Goal: Task Accomplishment & Management: Manage account settings

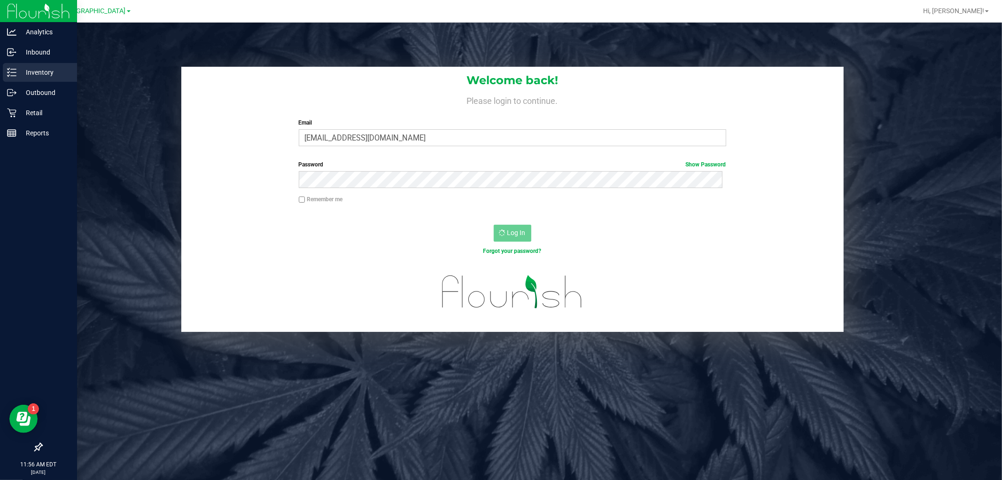
click at [35, 70] on p "Inventory" at bounding box center [44, 72] width 56 height 11
click at [12, 71] on icon at bounding box center [11, 72] width 9 height 9
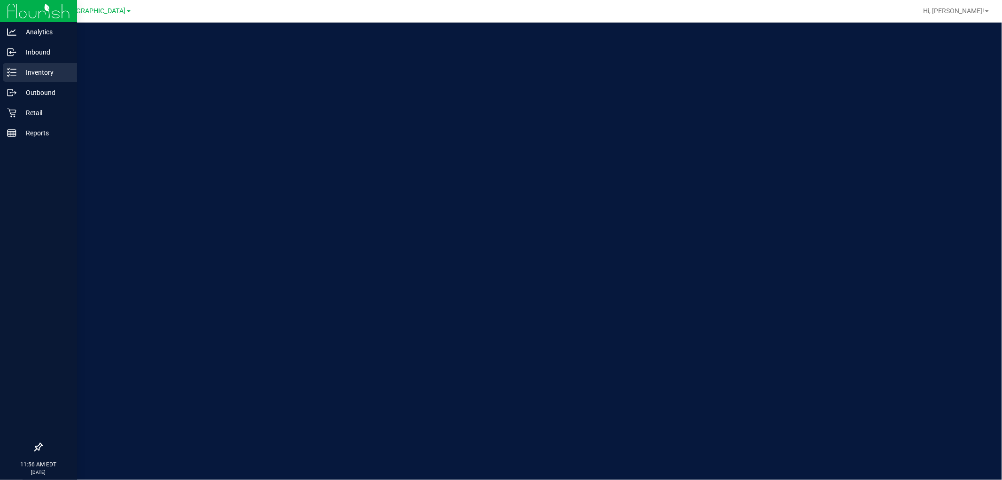
click at [27, 67] on p "Inventory" at bounding box center [44, 72] width 56 height 11
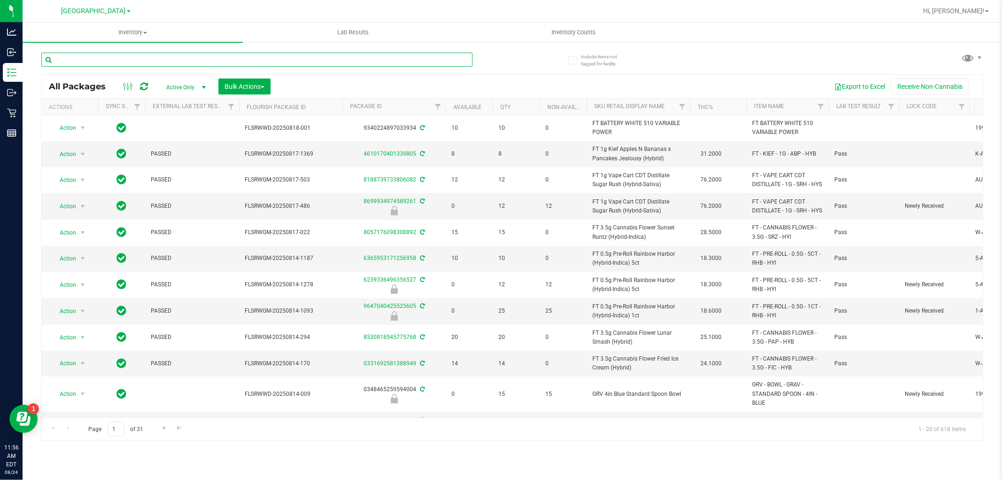
click at [140, 59] on input "text" at bounding box center [256, 60] width 431 height 14
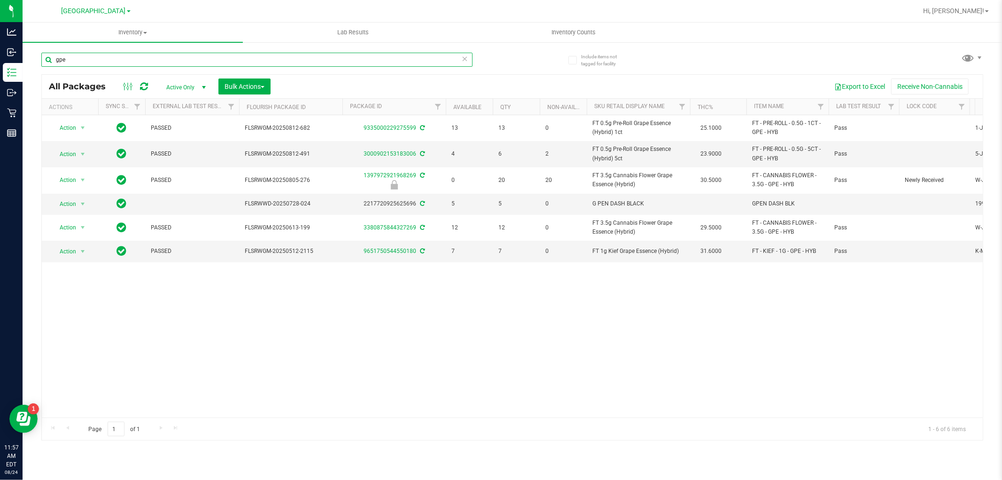
type input "gpe"
click at [426, 306] on div "Action Action Adjust qty Create package Edit attributes Global inventory Locate…" at bounding box center [512, 266] width 941 height 302
drag, startPoint x: 504, startPoint y: 154, endPoint x: 488, endPoint y: 154, distance: 16.9
click at [488, 154] on tr "Action Action Adjust qty Create package Edit attributes Global inventory Locate…" at bounding box center [839, 154] width 1595 height 26
click at [340, 362] on div "Action Action Adjust qty Create package Edit attributes Global inventory Locate…" at bounding box center [512, 266] width 941 height 302
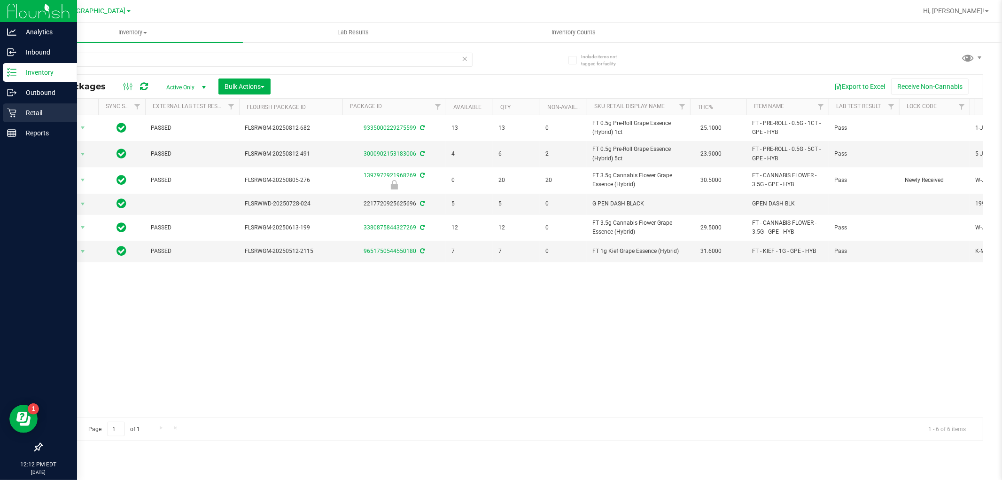
click at [34, 110] on p "Retail" at bounding box center [44, 112] width 56 height 11
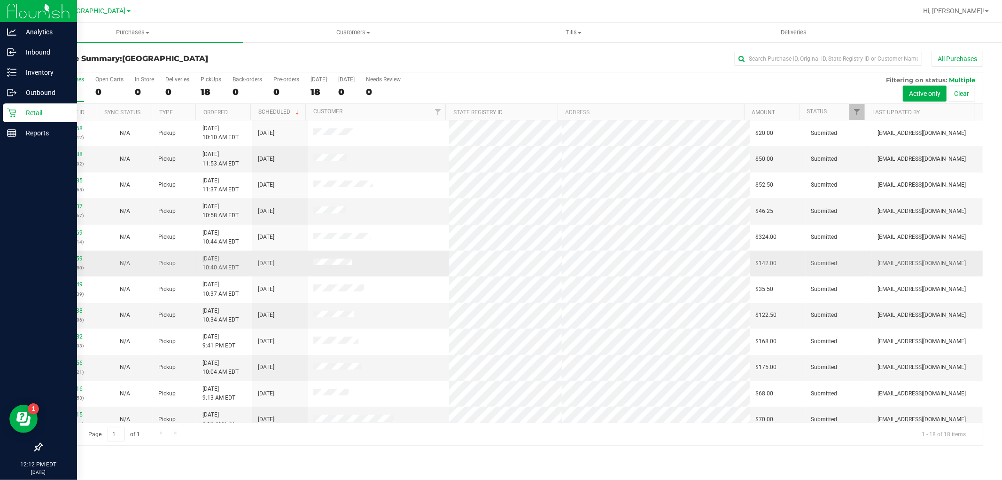
click at [63, 253] on td "11838159 (316952750)" at bounding box center [69, 263] width 55 height 26
click at [73, 257] on link "11838159" at bounding box center [69, 258] width 26 height 7
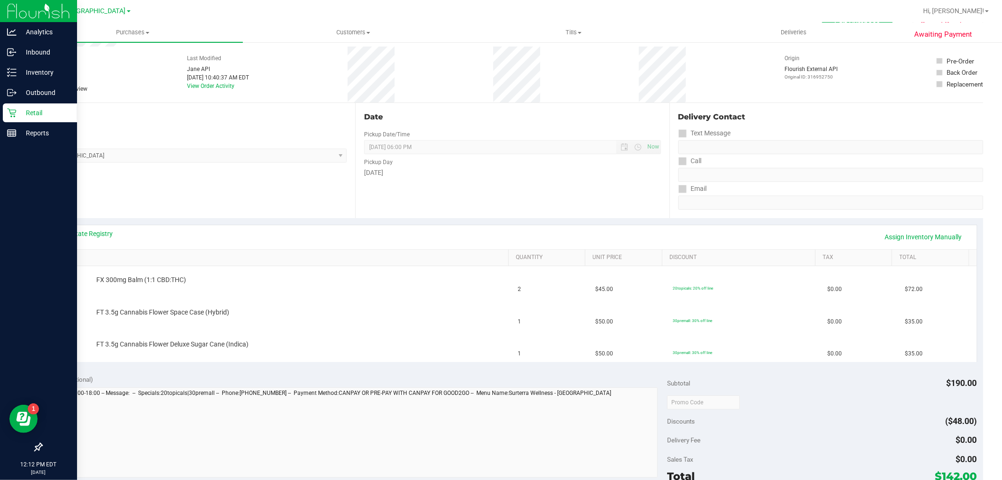
scroll to position [52, 0]
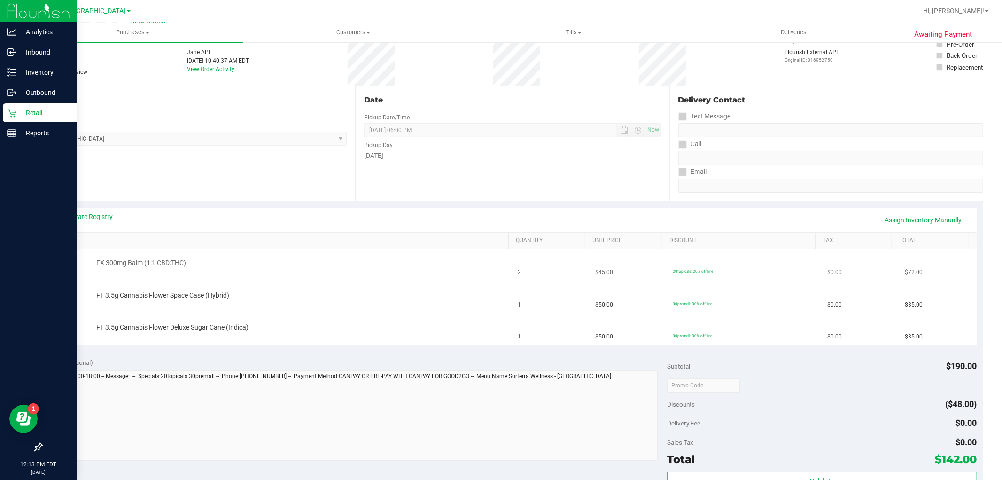
click at [318, 270] on div "FX 300mg Balm (1:1 CBD:THC)" at bounding box center [280, 264] width 453 height 13
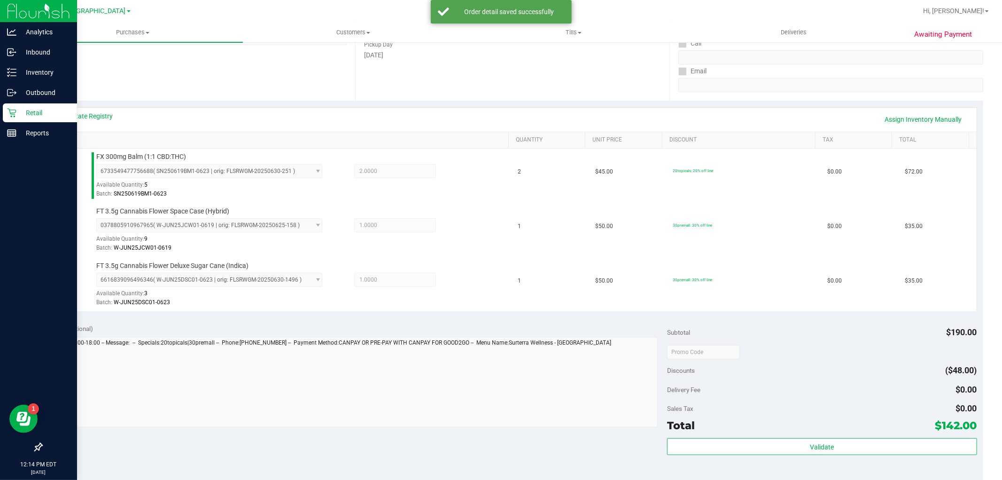
scroll to position [313, 0]
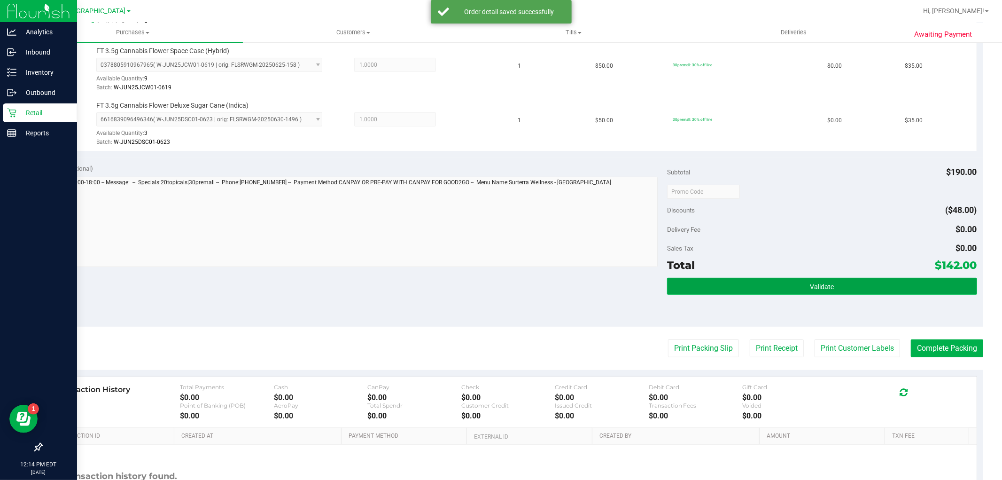
click at [753, 284] on button "Validate" at bounding box center [822, 286] width 310 height 17
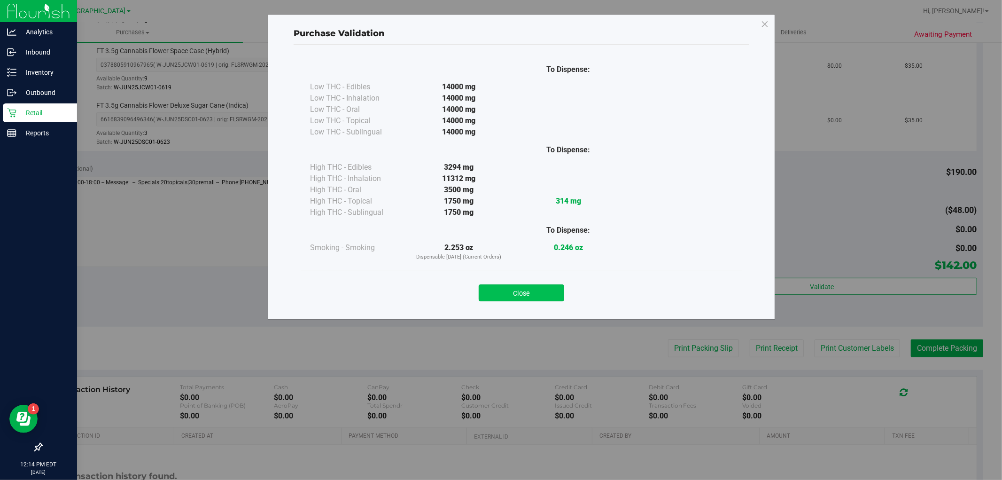
click at [512, 285] on button "Close" at bounding box center [521, 292] width 85 height 17
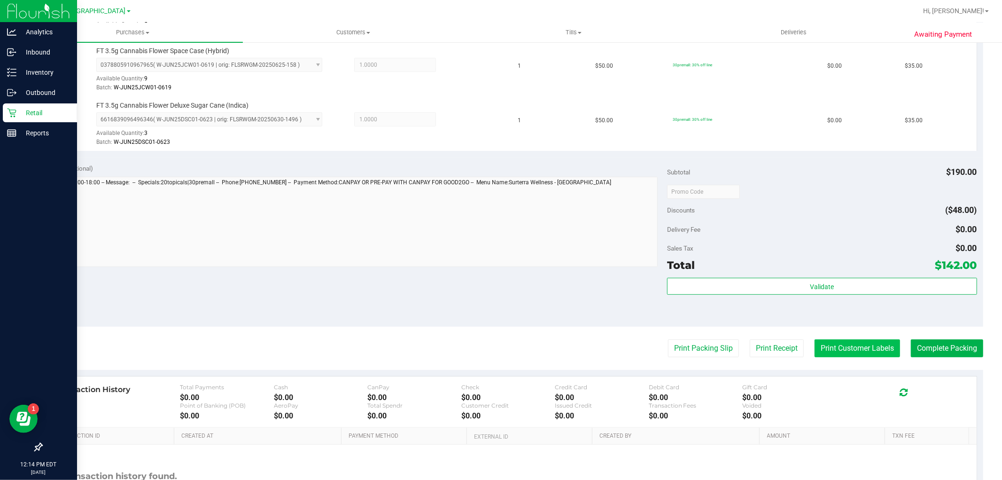
click at [834, 344] on button "Print Customer Labels" at bounding box center [856, 348] width 85 height 18
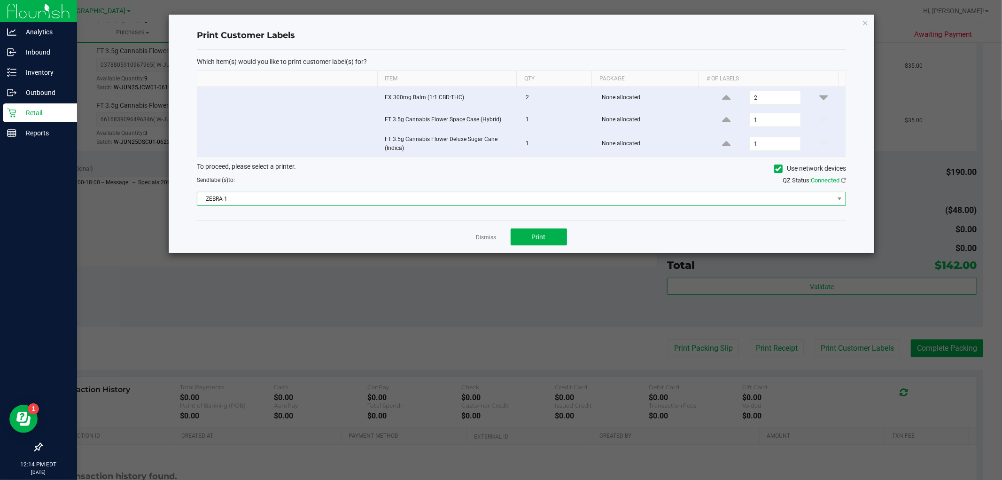
click at [496, 203] on span "ZEBRA-1" at bounding box center [515, 198] width 636 height 13
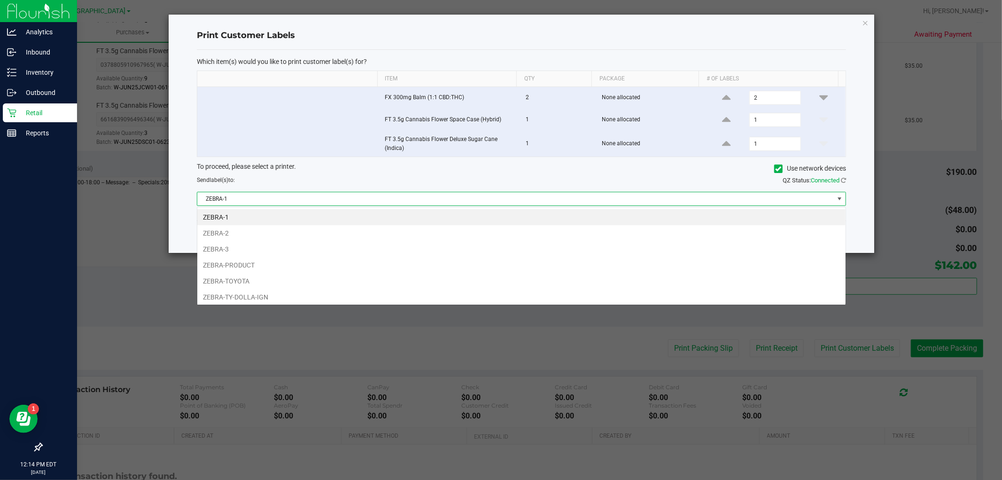
scroll to position [14, 649]
click at [281, 299] on li "ZEBRA-TY-DOLLA-IGN" at bounding box center [521, 297] width 648 height 16
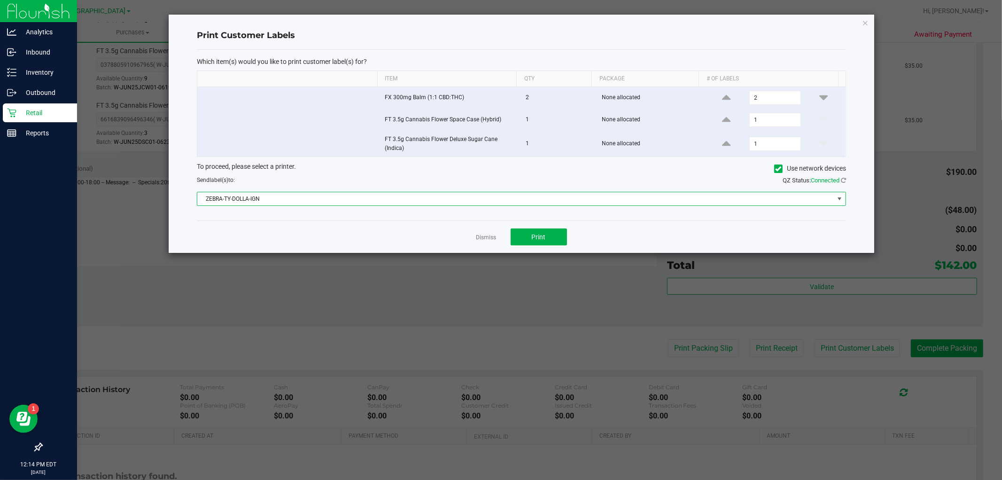
drag, startPoint x: 281, startPoint y: 299, endPoint x: 550, endPoint y: 206, distance: 285.3
click at [548, 201] on span "ZEBRA-TY-DOLLA-IGN" at bounding box center [515, 198] width 636 height 13
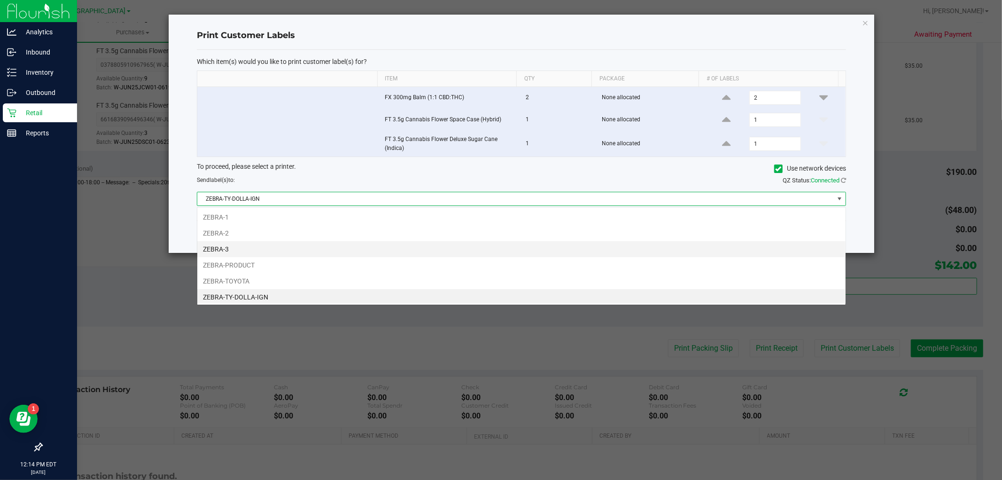
scroll to position [2, 0]
click at [547, 239] on li "ZEBRA-3" at bounding box center [521, 247] width 648 height 16
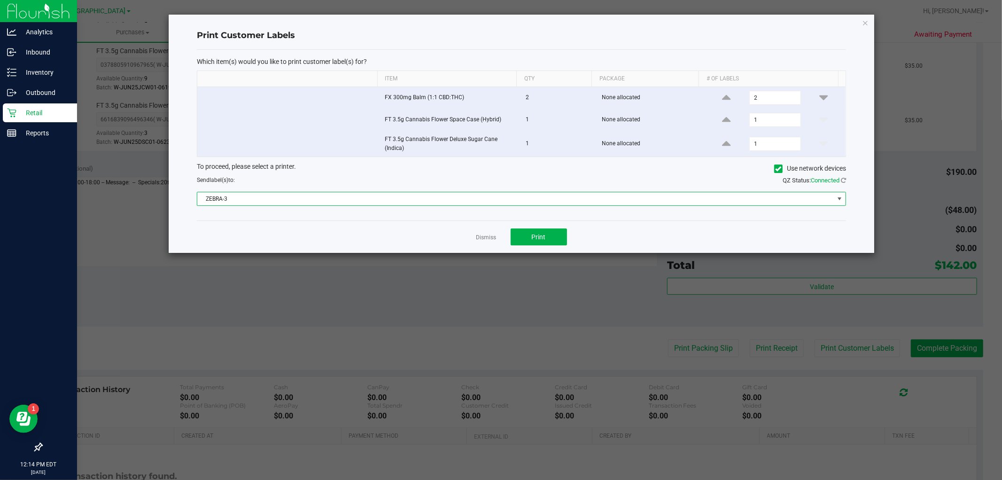
click at [409, 194] on span "ZEBRA-3" at bounding box center [515, 198] width 636 height 13
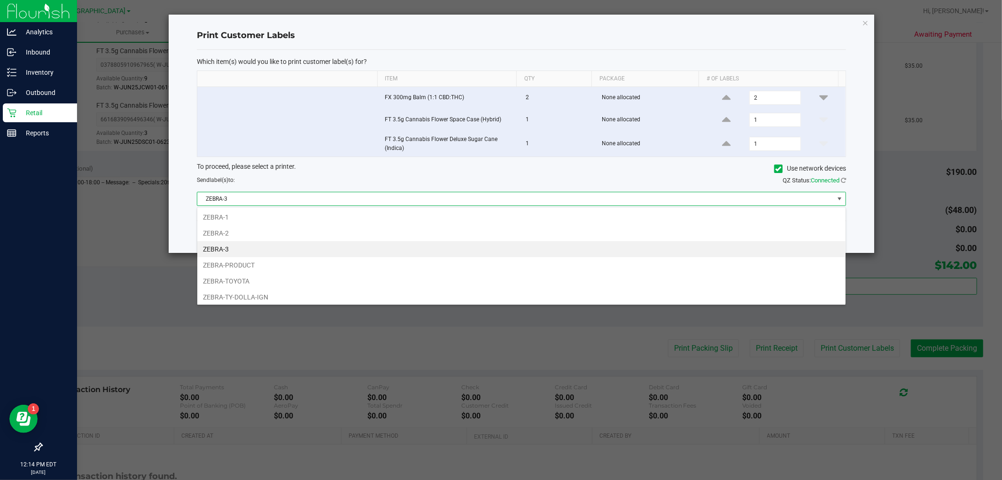
scroll to position [14, 649]
click at [274, 296] on li "ZEBRA-TY-DOLLA-IGN" at bounding box center [521, 297] width 648 height 16
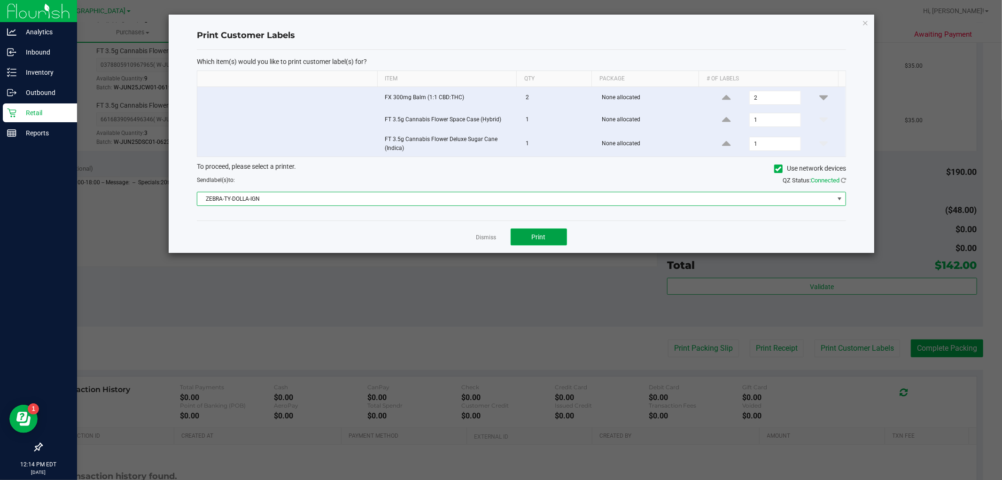
click at [515, 240] on button "Print" at bounding box center [539, 236] width 56 height 17
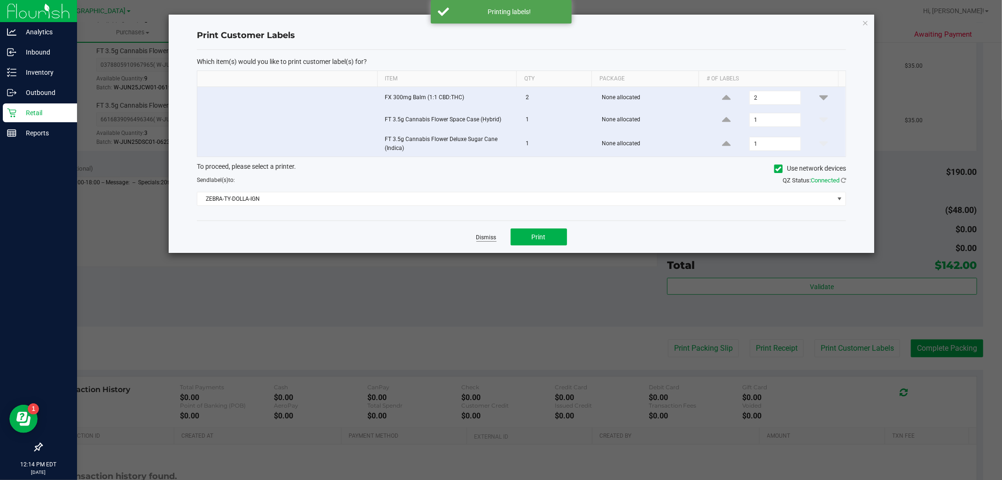
click at [482, 236] on link "Dismiss" at bounding box center [486, 237] width 20 height 8
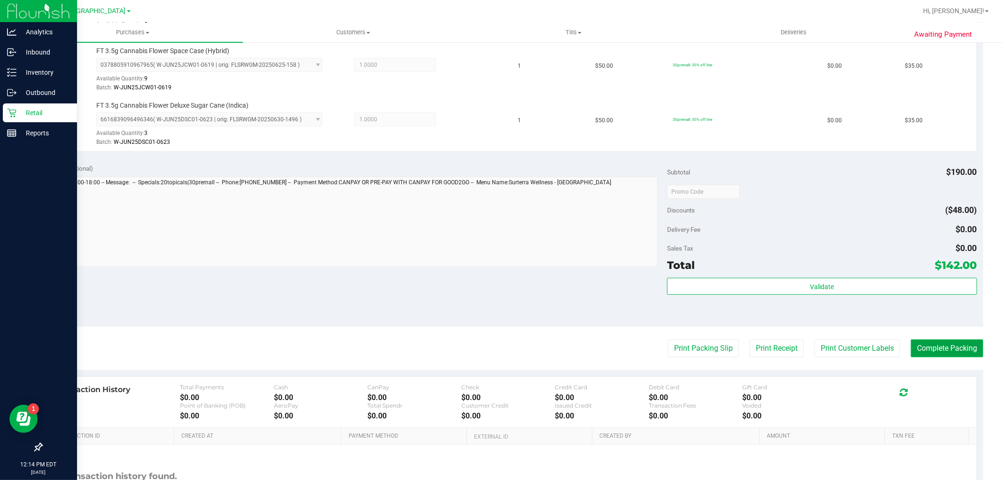
click at [940, 356] on button "Complete Packing" at bounding box center [947, 348] width 72 height 18
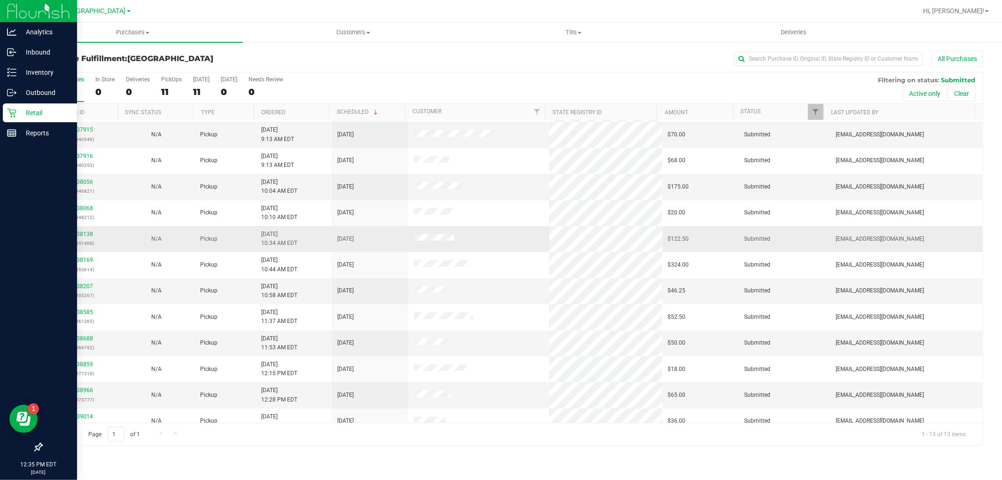
scroll to position [36, 0]
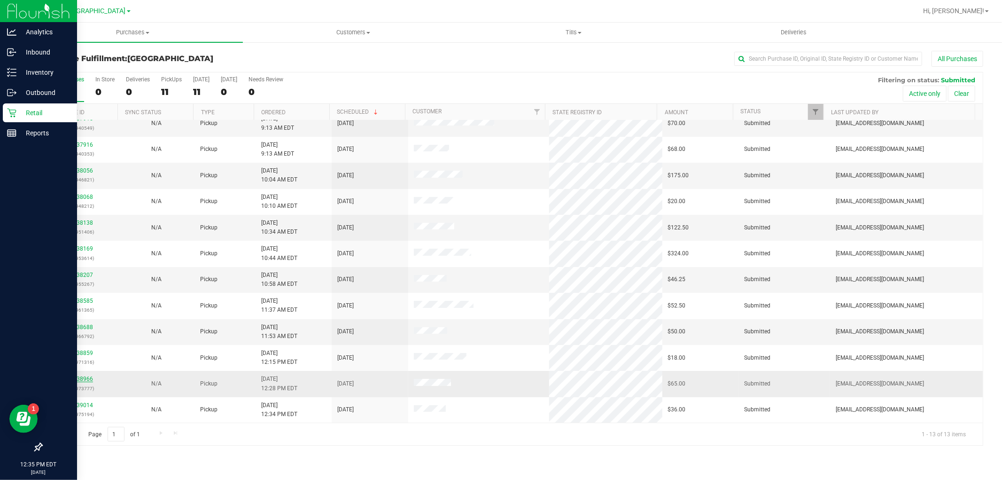
click at [78, 378] on link "11838966" at bounding box center [80, 378] width 26 height 7
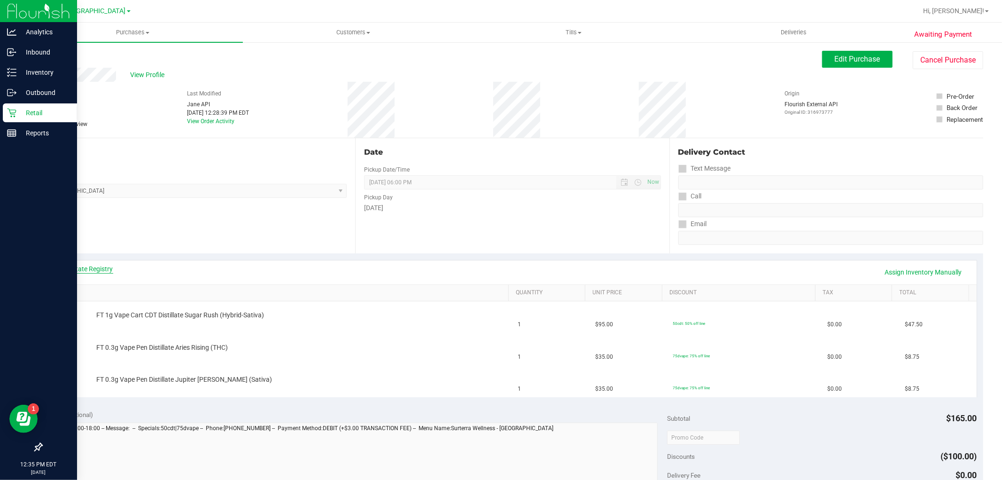
click at [97, 268] on link "View State Registry" at bounding box center [85, 268] width 56 height 9
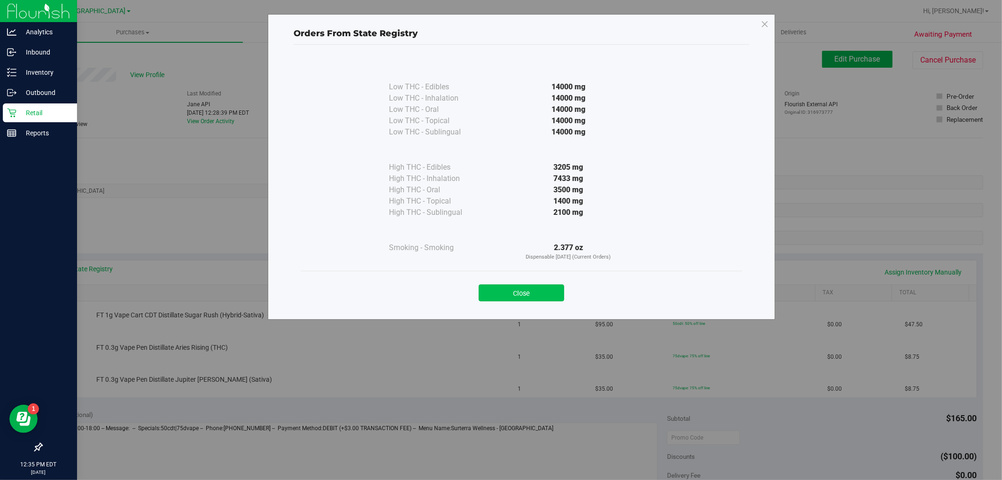
click at [508, 298] on button "Close" at bounding box center [521, 292] width 85 height 17
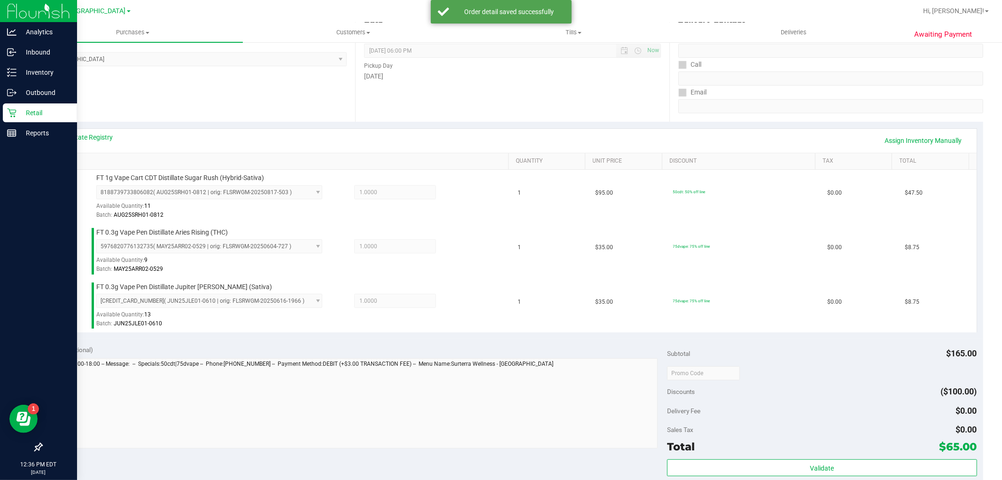
scroll to position [365, 0]
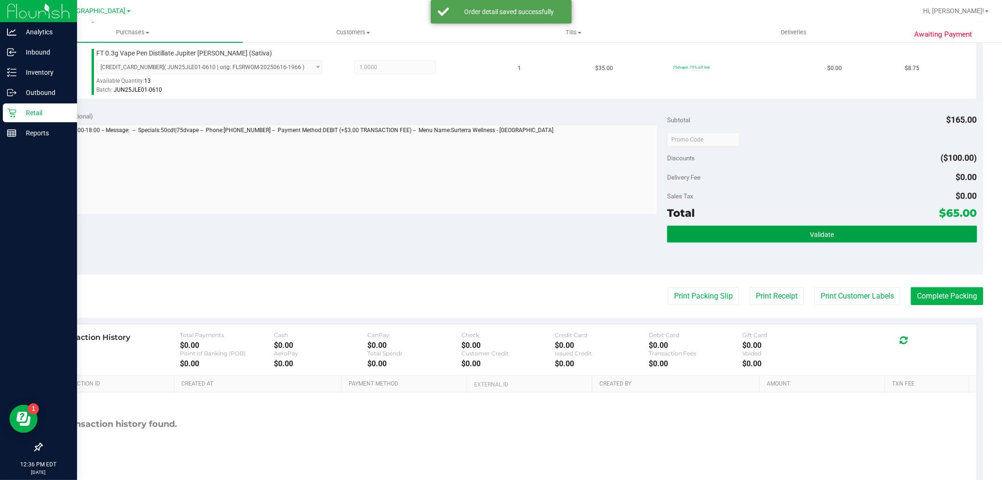
click at [848, 235] on button "Validate" at bounding box center [822, 233] width 310 height 17
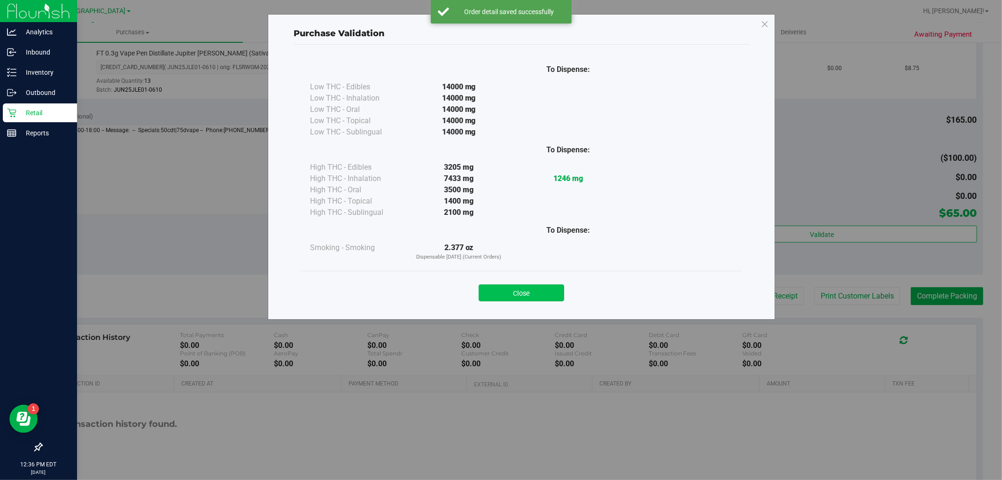
click at [545, 289] on button "Close" at bounding box center [521, 292] width 85 height 17
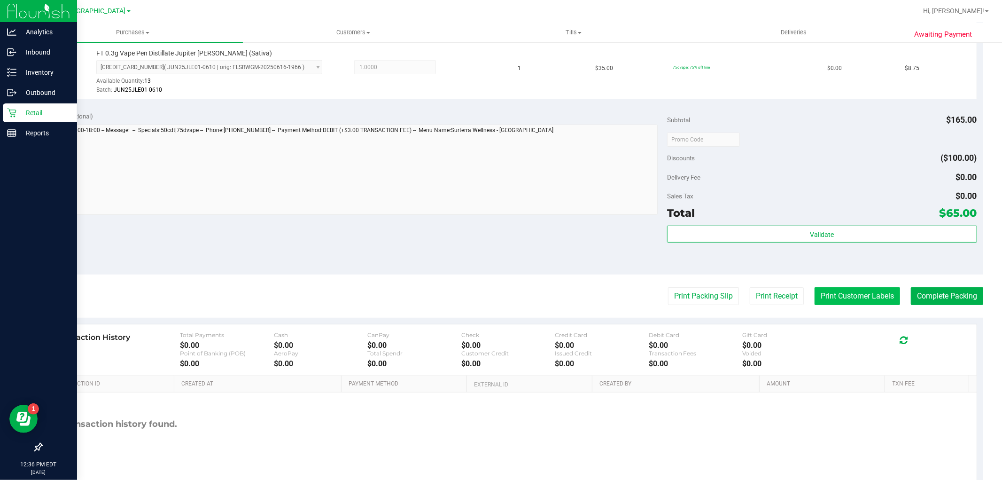
click at [845, 299] on button "Print Customer Labels" at bounding box center [856, 296] width 85 height 18
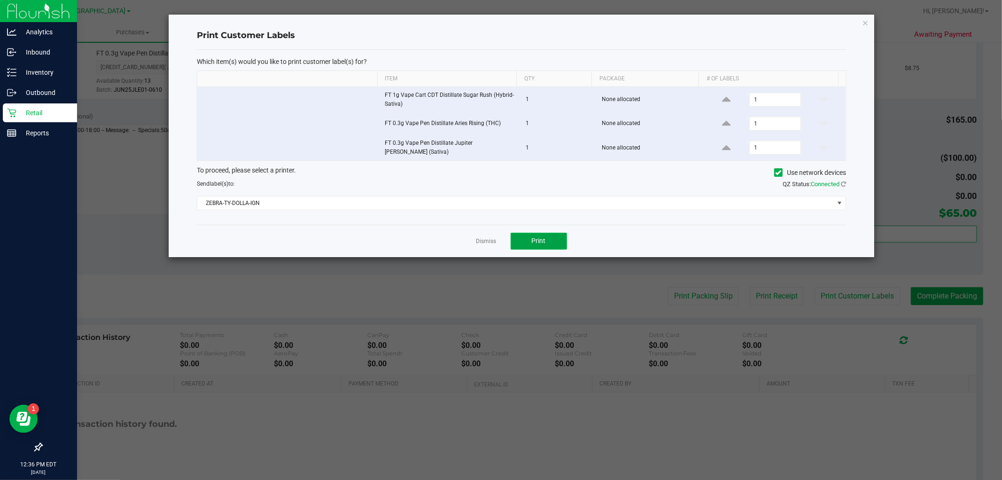
click at [542, 237] on span "Print" at bounding box center [539, 241] width 14 height 8
click at [478, 237] on link "Dismiss" at bounding box center [486, 241] width 20 height 8
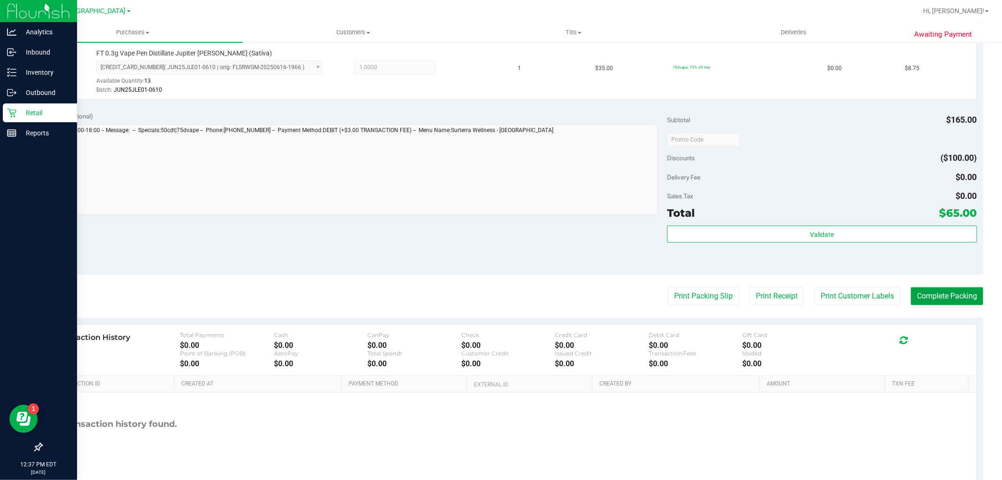
click at [940, 294] on button "Complete Packing" at bounding box center [947, 296] width 72 height 18
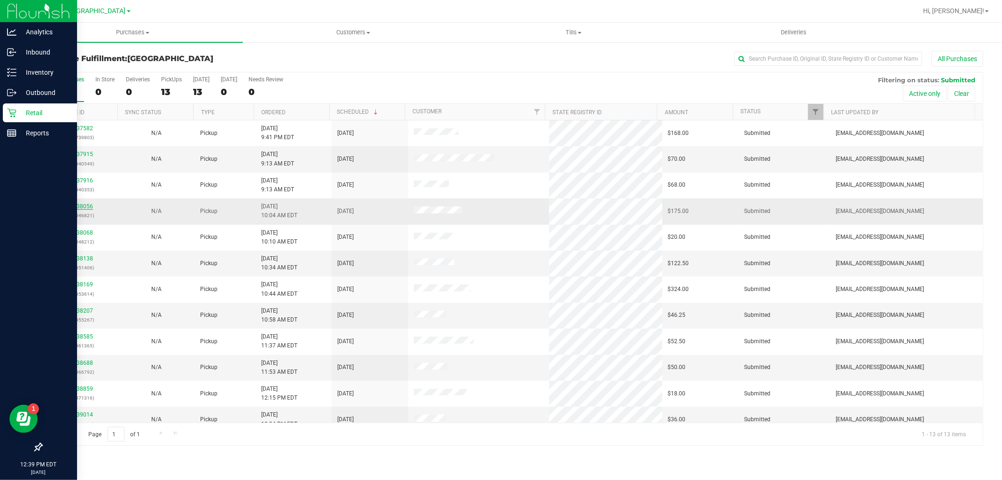
click at [80, 205] on link "11838056" at bounding box center [80, 206] width 26 height 7
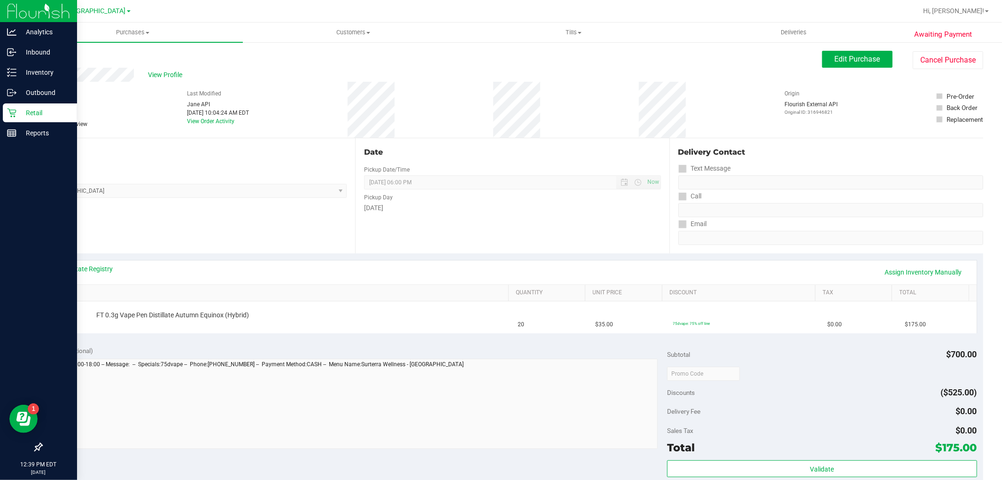
click at [228, 198] on div "Location Pickup Store Boynton Beach WC Select Store Bonita Springs WC Boynton B…" at bounding box center [198, 195] width 314 height 115
click at [77, 267] on link "View State Registry" at bounding box center [85, 268] width 56 height 9
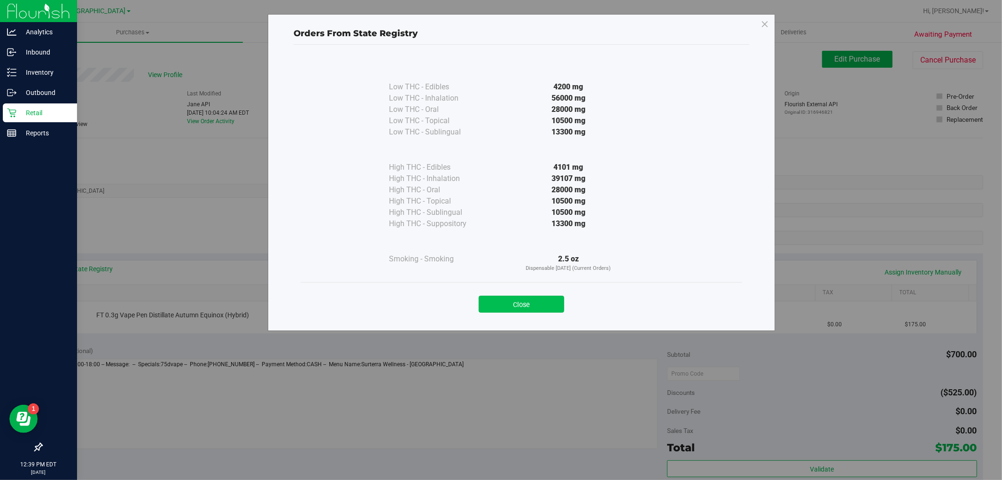
click at [523, 299] on button "Close" at bounding box center [521, 303] width 85 height 17
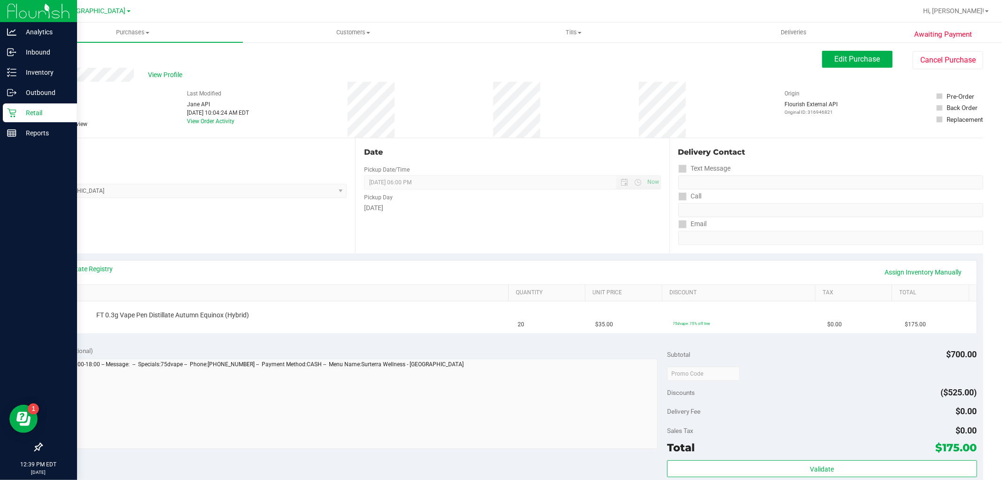
click at [271, 258] on div "View State Registry Assign Inventory Manually SKU Quantity Unit Price Discount …" at bounding box center [512, 296] width 942 height 86
click at [907, 265] on link "Assign Inventory Manually" at bounding box center [923, 272] width 89 height 16
click at [105, 319] on link "Add Package" at bounding box center [113, 321] width 34 height 7
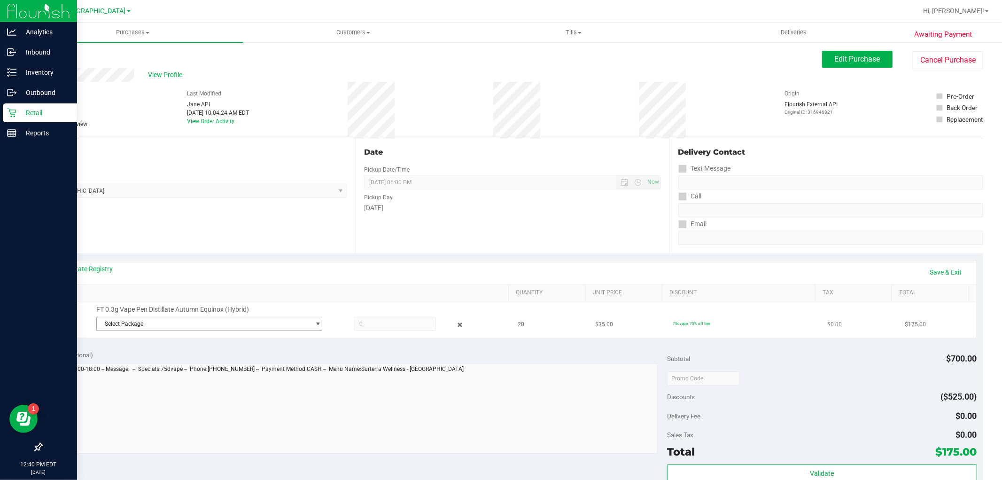
click at [221, 322] on span "Select Package" at bounding box center [203, 323] width 213 height 13
click at [166, 364] on span "( MAY25AEQ01-0505 | orig: FLSRWGM-20250512-2675 )" at bounding box center [226, 362] width 142 height 7
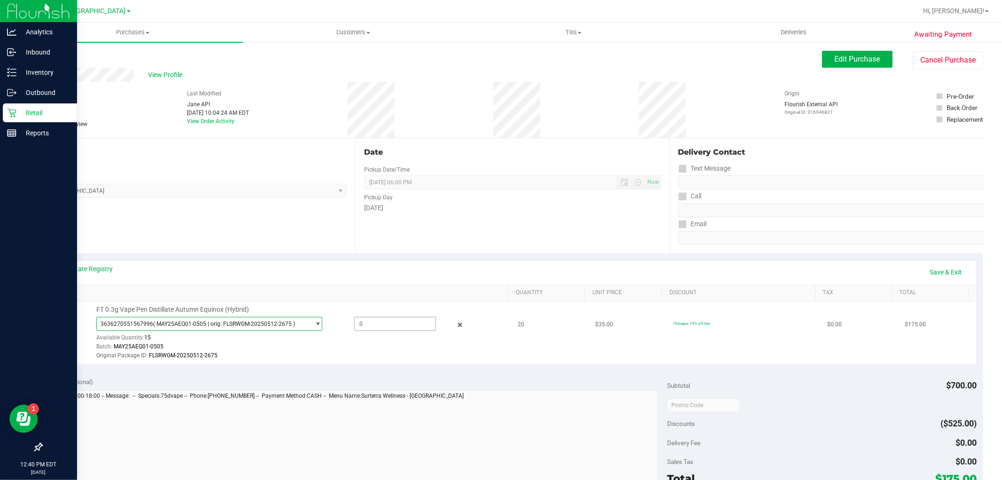
click at [388, 322] on span at bounding box center [395, 324] width 82 height 14
type input "15"
type input "15.0000"
click at [467, 297] on th "SKU" at bounding box center [278, 293] width 460 height 17
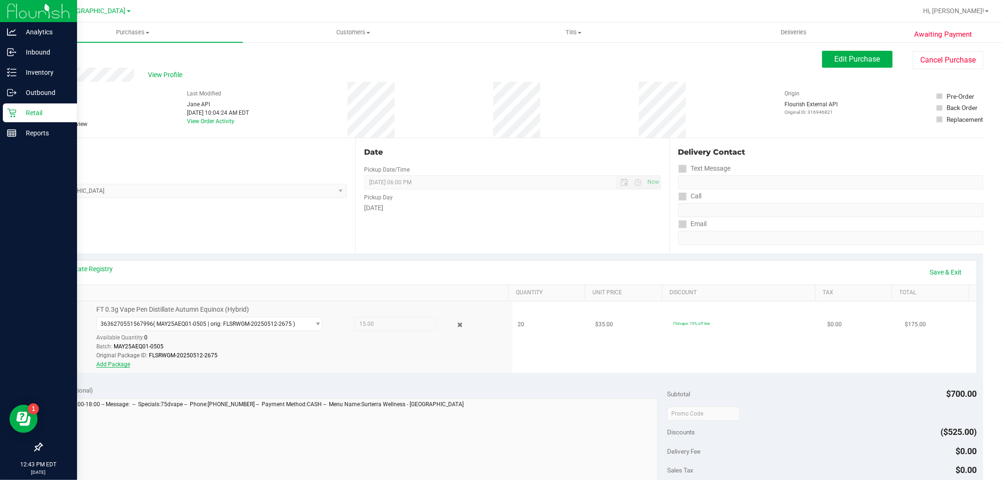
click at [110, 364] on link "Add Package" at bounding box center [113, 364] width 34 height 7
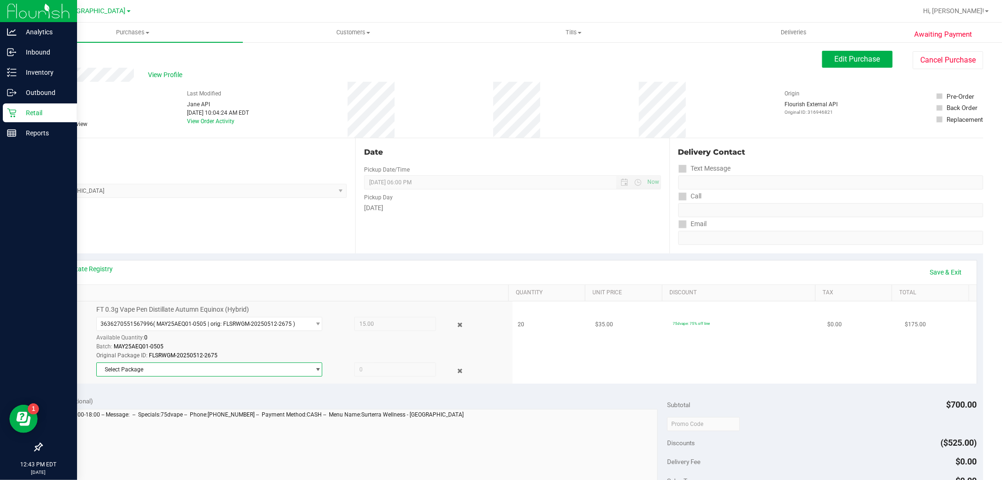
click at [284, 374] on span "Select Package" at bounding box center [203, 369] width 213 height 13
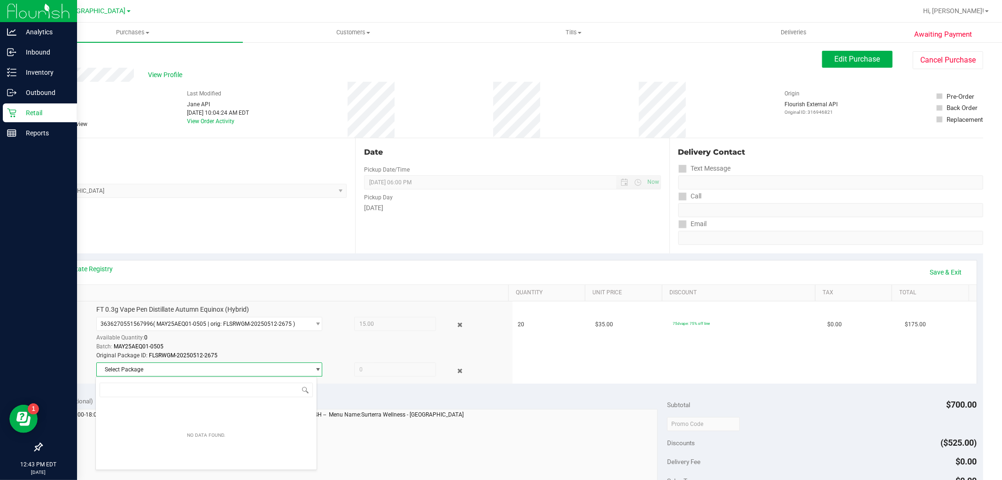
click at [269, 294] on link "SKU" at bounding box center [279, 293] width 449 height 8
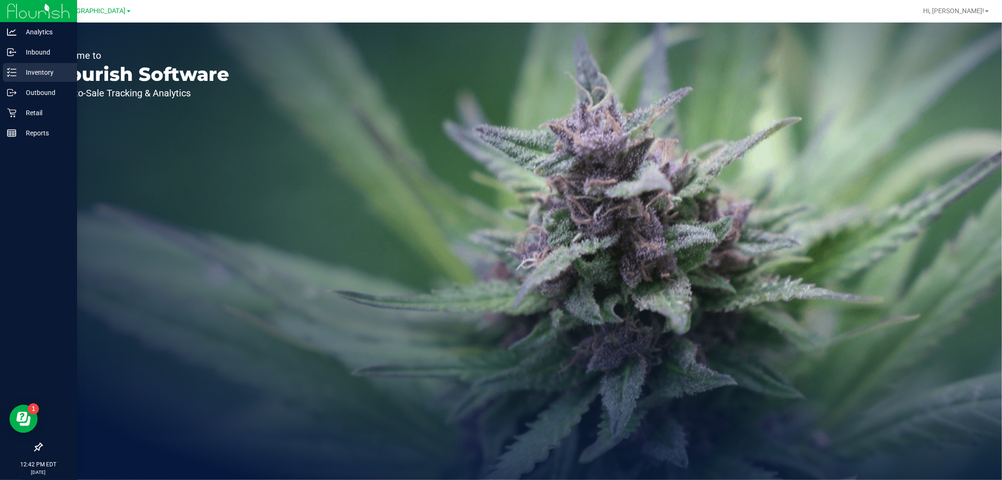
click at [30, 77] on p "Inventory" at bounding box center [44, 72] width 56 height 11
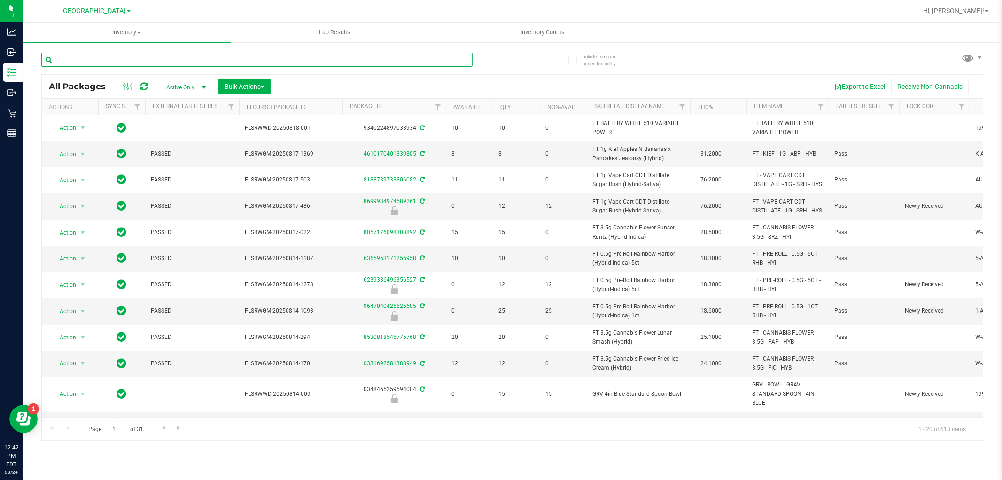
click at [157, 62] on input "text" at bounding box center [256, 60] width 431 height 14
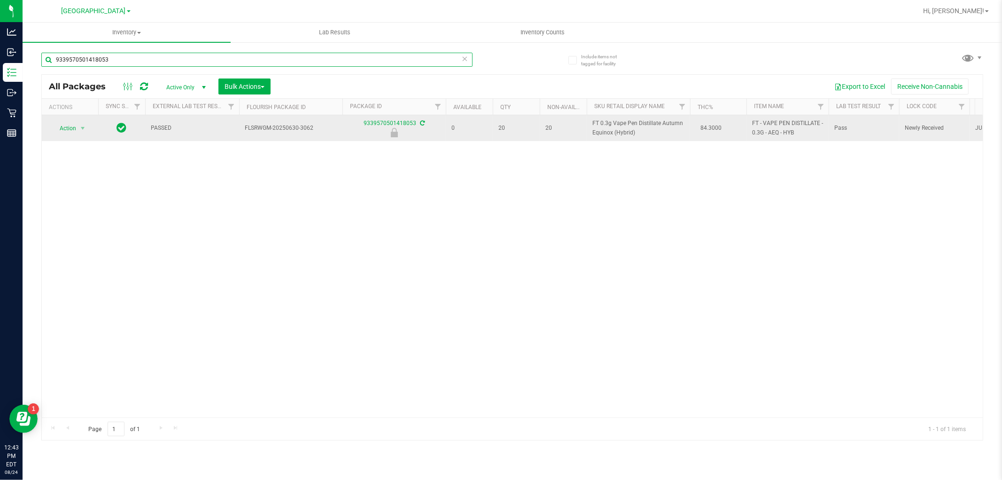
type input "9339570501418053"
click at [73, 129] on span "Action" at bounding box center [63, 128] width 25 height 13
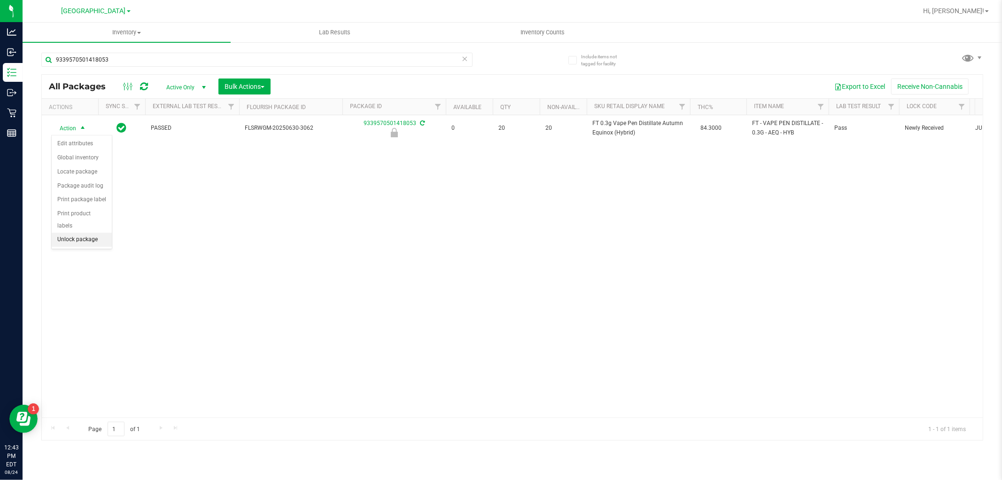
click at [91, 236] on li "Unlock package" at bounding box center [82, 239] width 60 height 14
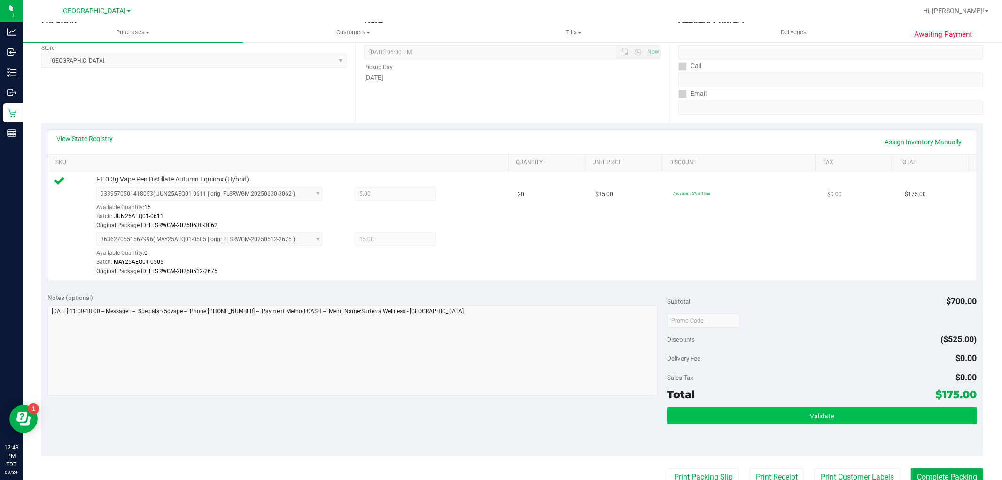
scroll to position [209, 0]
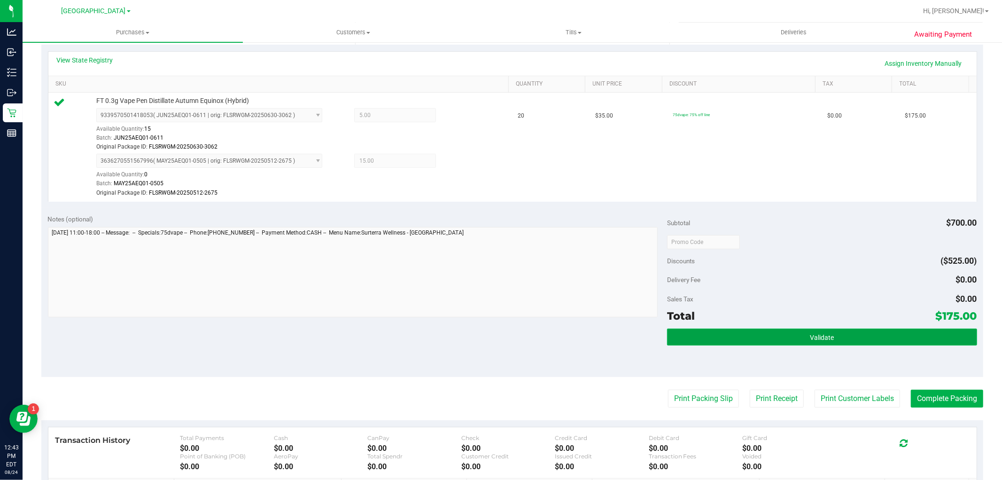
click at [810, 337] on span "Validate" at bounding box center [822, 337] width 24 height 8
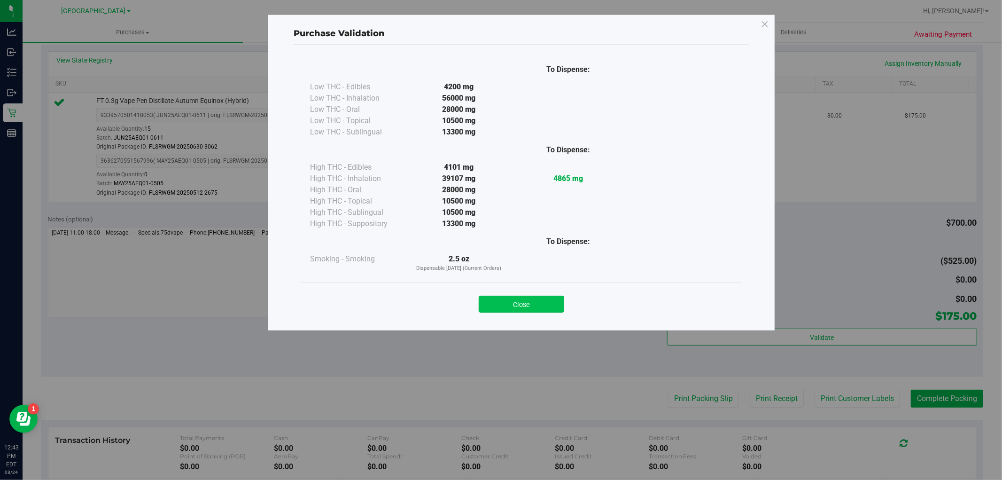
click at [539, 308] on button "Close" at bounding box center [521, 303] width 85 height 17
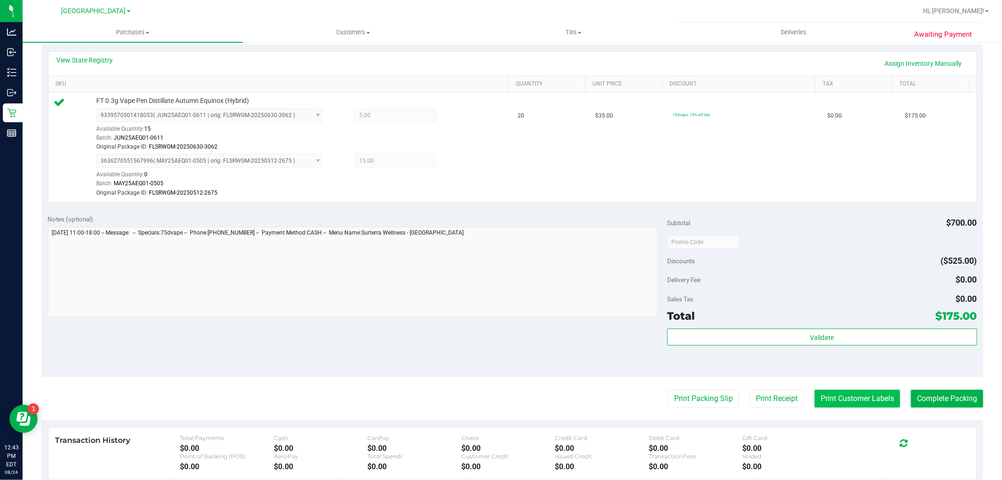
click at [839, 393] on button "Print Customer Labels" at bounding box center [856, 398] width 85 height 18
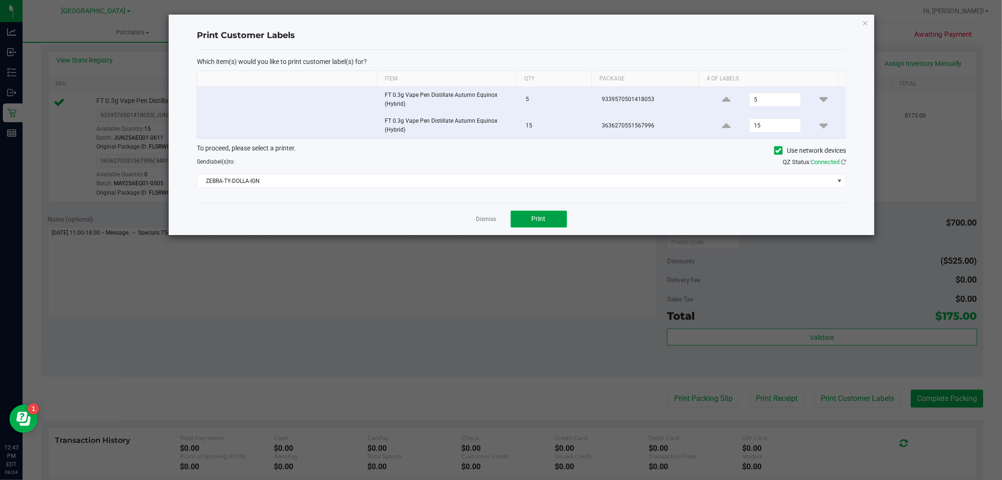
click at [529, 214] on button "Print" at bounding box center [539, 218] width 56 height 17
click at [495, 220] on link "Dismiss" at bounding box center [486, 219] width 20 height 8
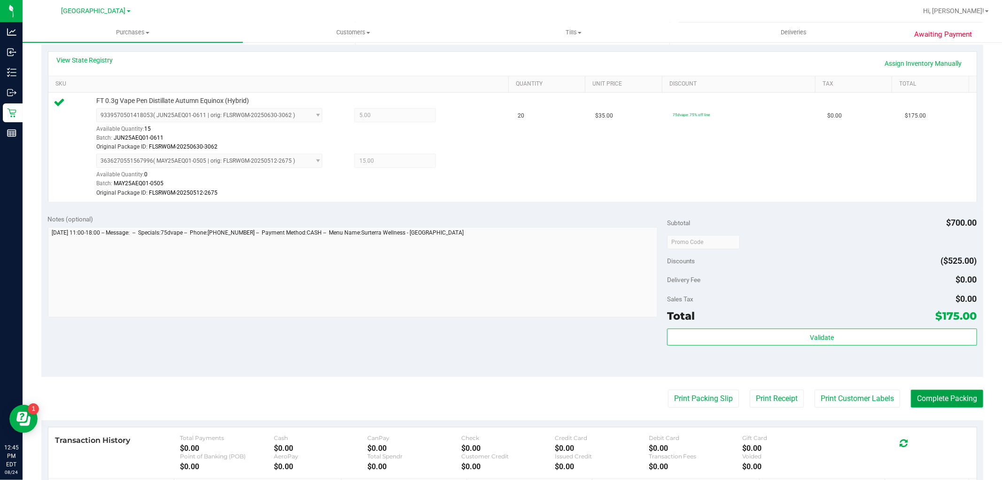
click at [953, 401] on button "Complete Packing" at bounding box center [947, 398] width 72 height 18
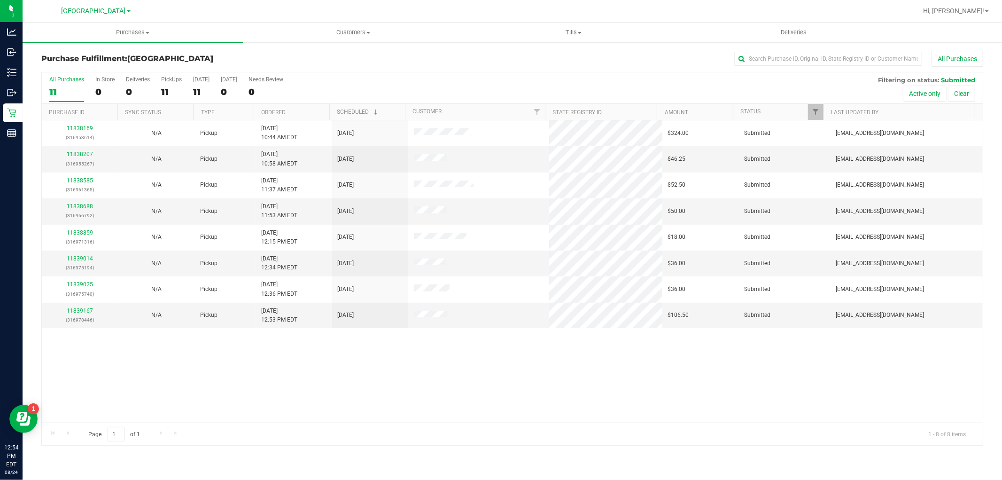
click at [454, 372] on div "11838169 (316953614) N/A Pickup [DATE] 10:44 AM EDT 8/24/2025 $324.00 Submitted…" at bounding box center [512, 271] width 941 height 302
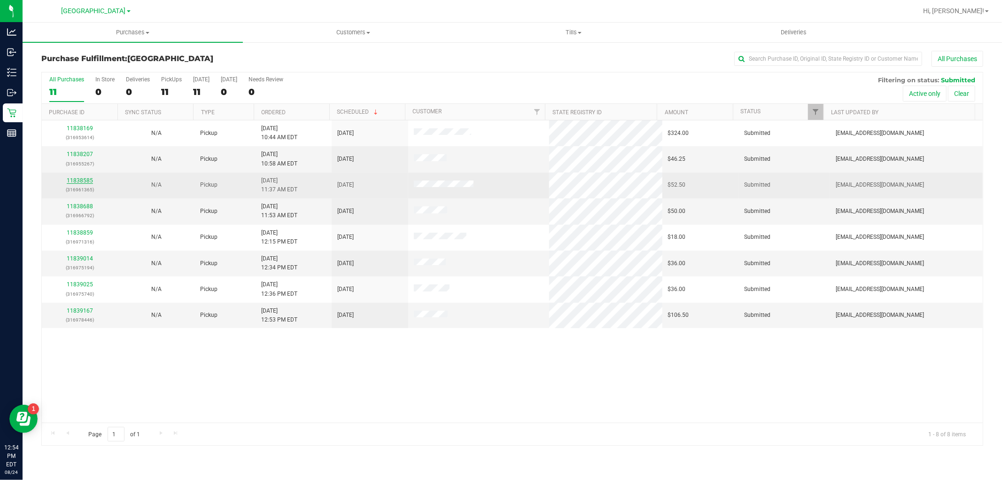
click at [83, 179] on link "11838585" at bounding box center [80, 180] width 26 height 7
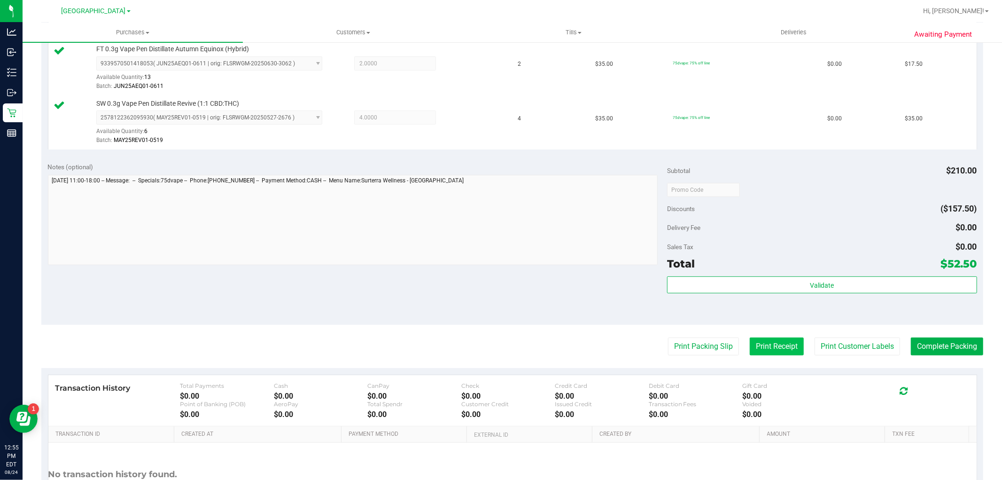
scroll to position [261, 0]
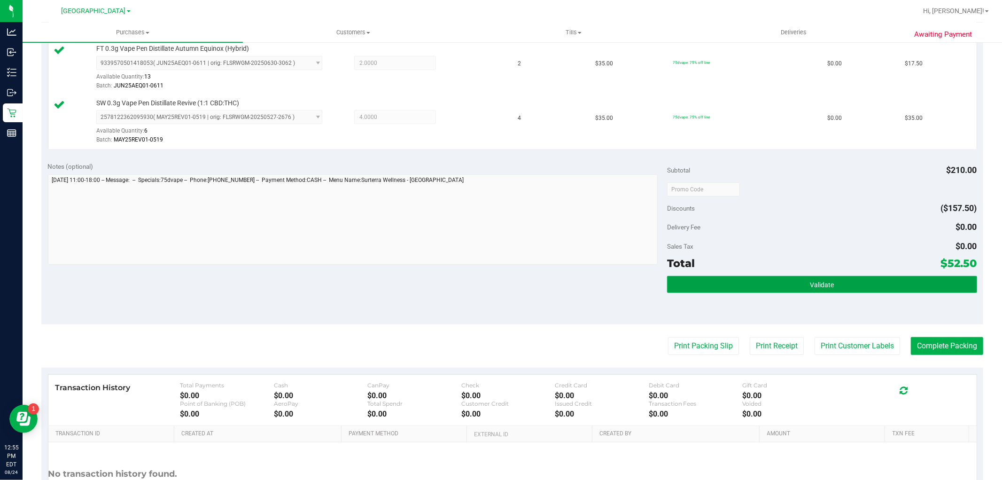
click at [750, 279] on button "Validate" at bounding box center [822, 284] width 310 height 17
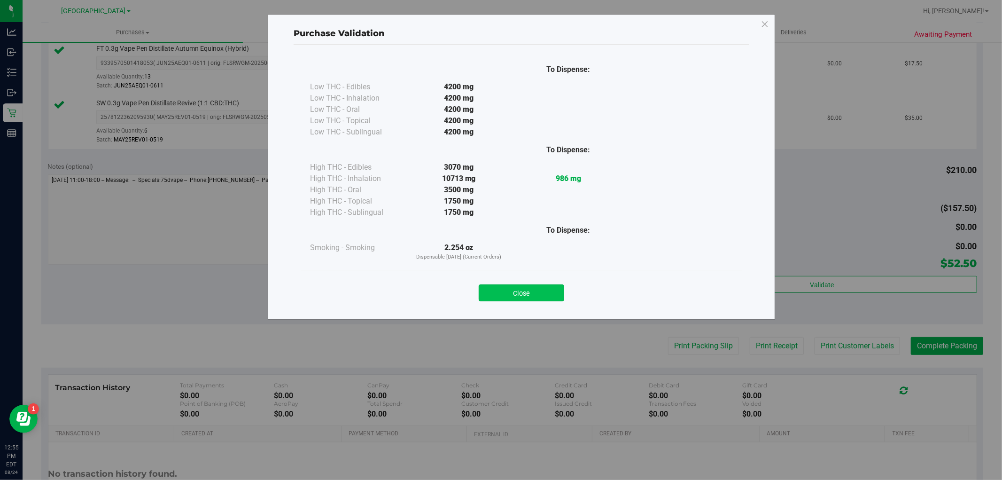
click at [534, 287] on button "Close" at bounding box center [521, 292] width 85 height 17
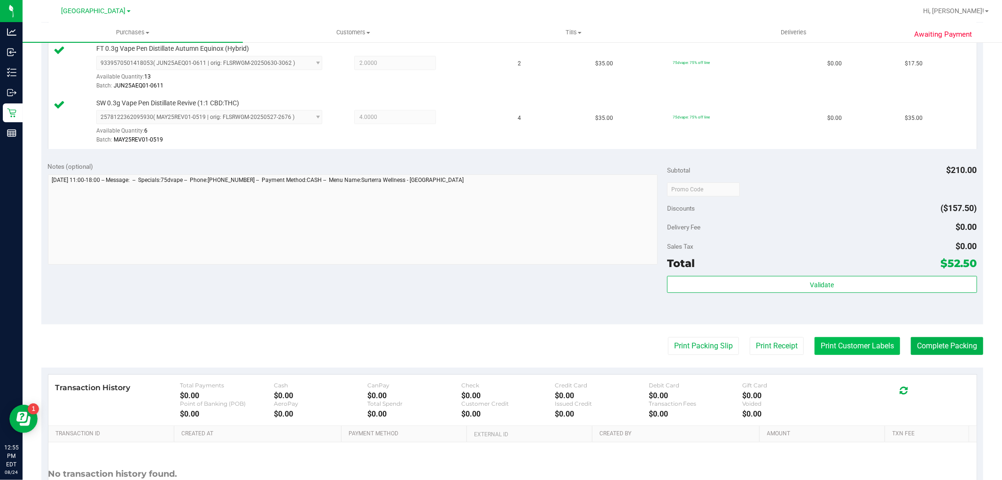
click at [845, 345] on button "Print Customer Labels" at bounding box center [856, 346] width 85 height 18
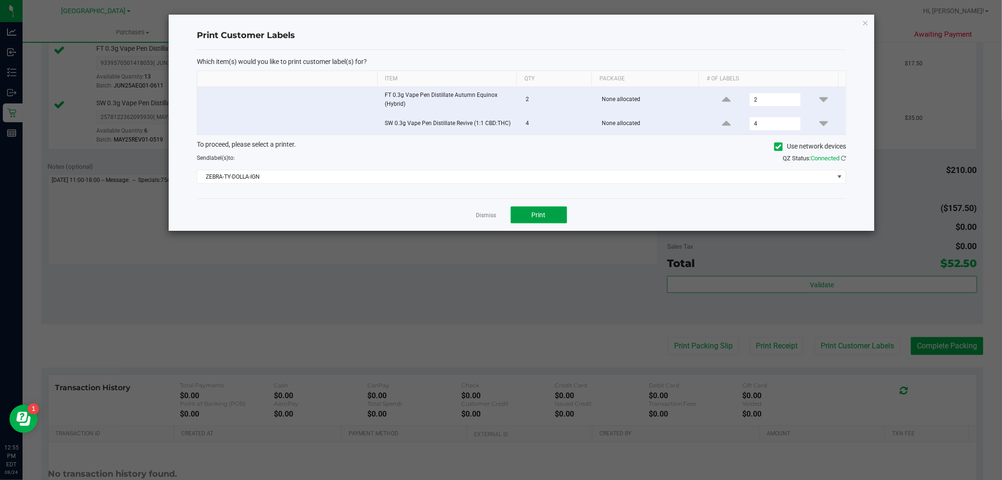
click at [548, 214] on button "Print" at bounding box center [539, 214] width 56 height 17
click at [489, 211] on link "Dismiss" at bounding box center [486, 215] width 20 height 8
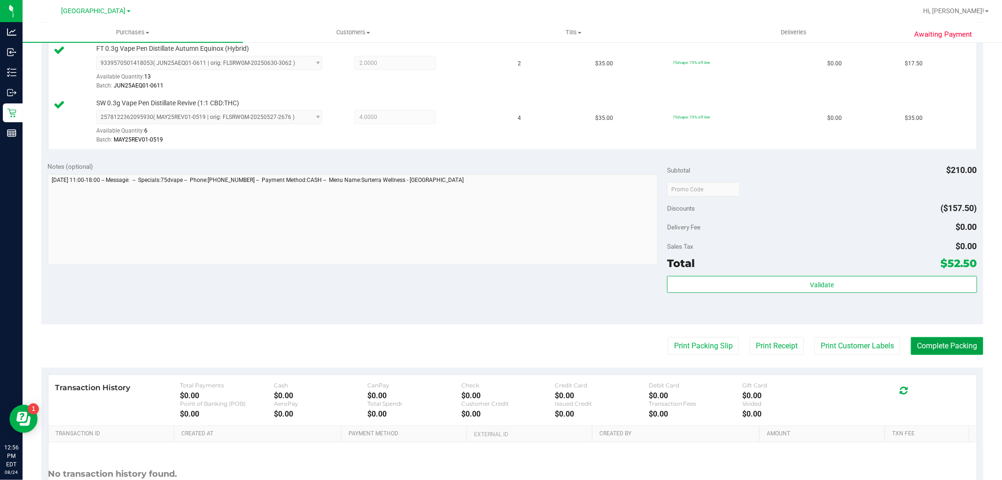
click at [911, 345] on button "Complete Packing" at bounding box center [947, 346] width 72 height 18
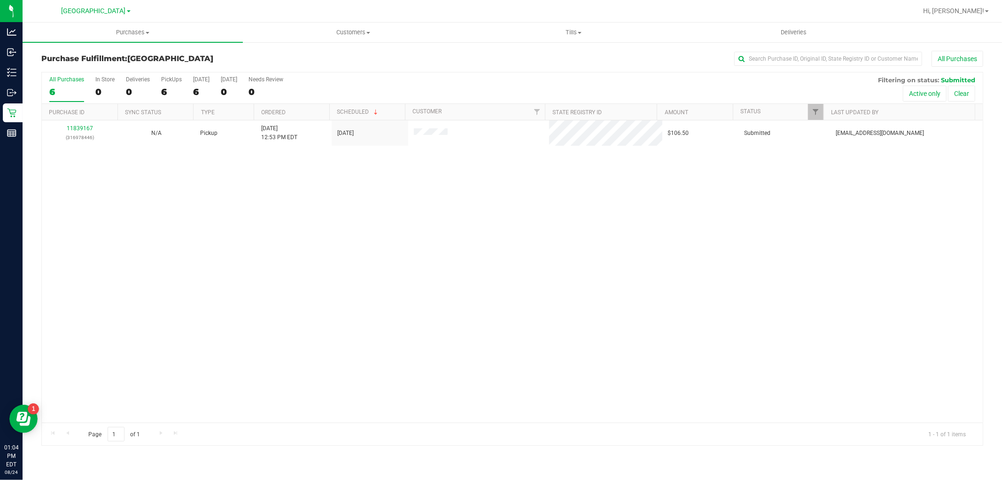
click at [298, 297] on div "11839167 (316978446) N/A Pickup [DATE] 12:53 PM EDT 8/24/2025 $106.50 Submitted…" at bounding box center [512, 271] width 941 height 302
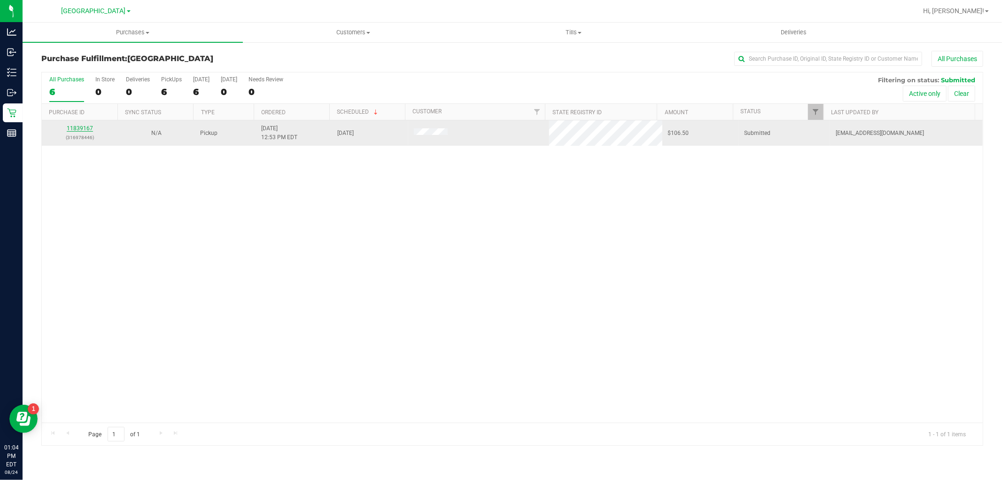
click at [85, 129] on link "11839167" at bounding box center [80, 128] width 26 height 7
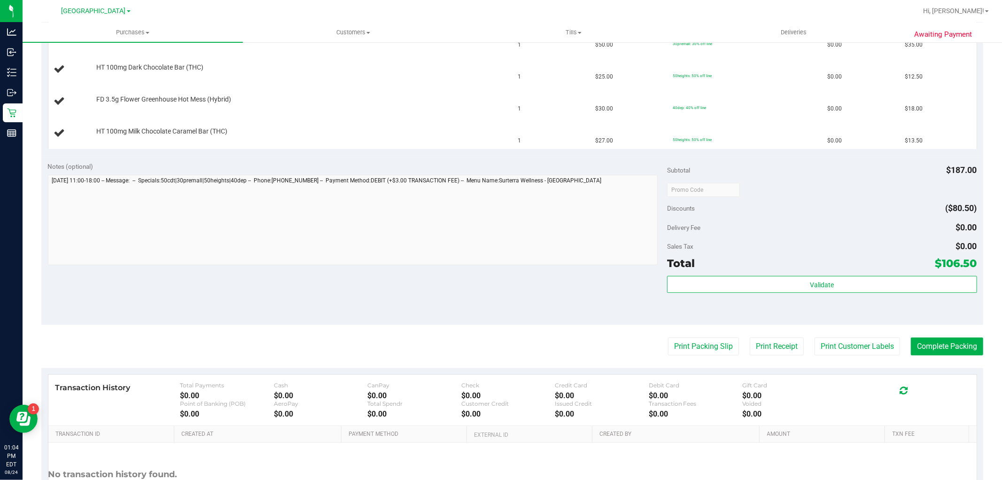
scroll to position [313, 0]
click at [691, 346] on button "Print Packing Slip" at bounding box center [703, 345] width 71 height 18
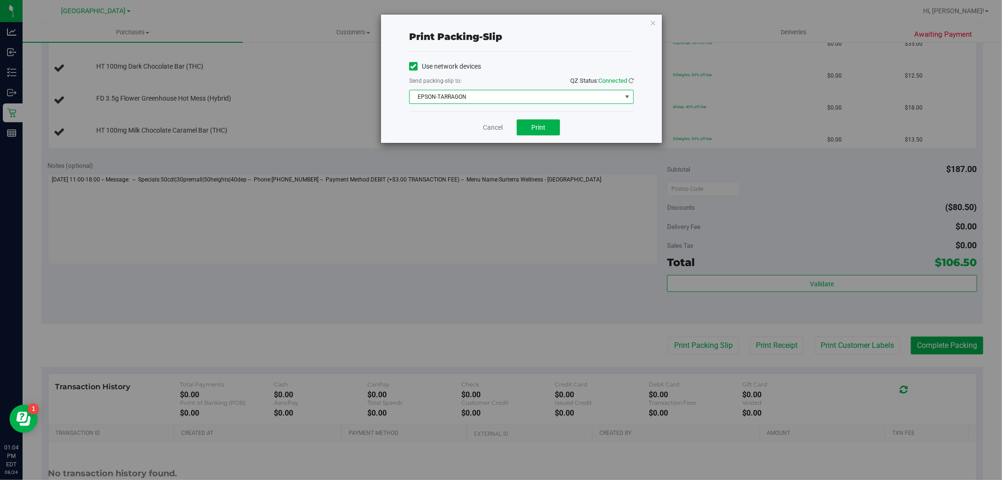
click at [468, 93] on span "EPSON-TARRAGON" at bounding box center [516, 96] width 212 height 13
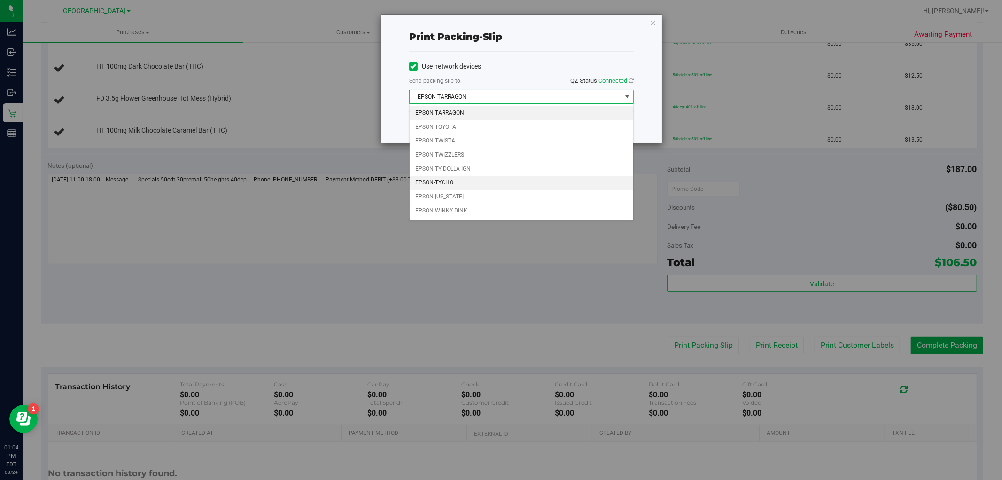
click at [458, 189] on li "EPSON-TYCHO" at bounding box center [522, 183] width 224 height 14
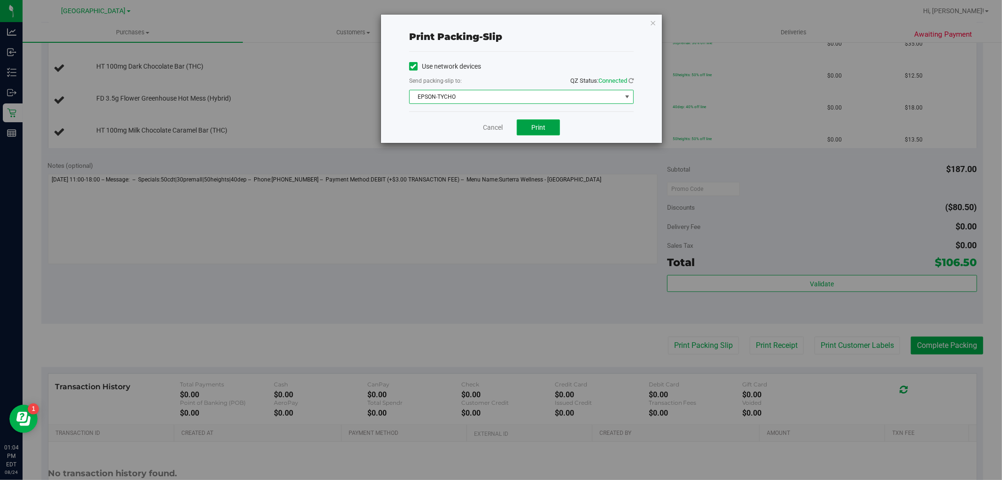
click at [531, 128] on span "Print" at bounding box center [538, 128] width 14 height 8
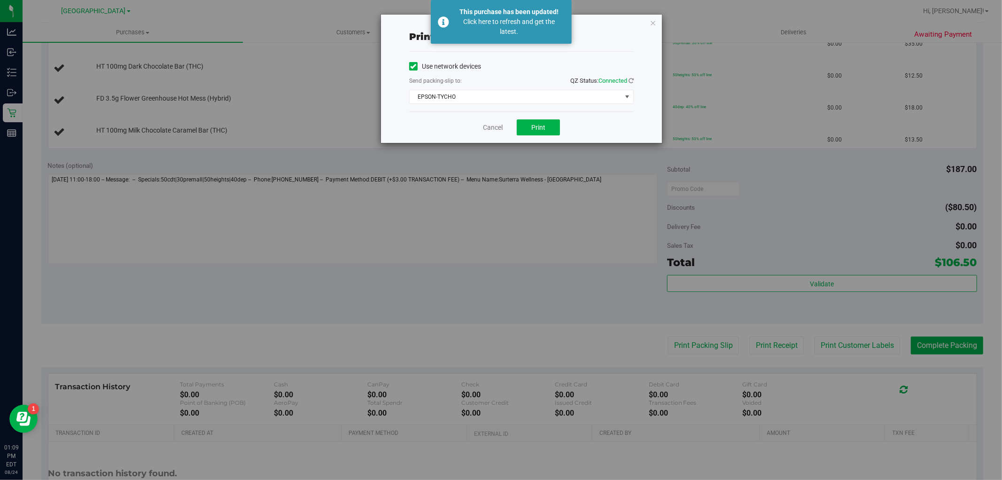
click at [485, 121] on div "Cancel Print" at bounding box center [521, 126] width 225 height 31
click at [485, 125] on link "Cancel" at bounding box center [493, 128] width 20 height 10
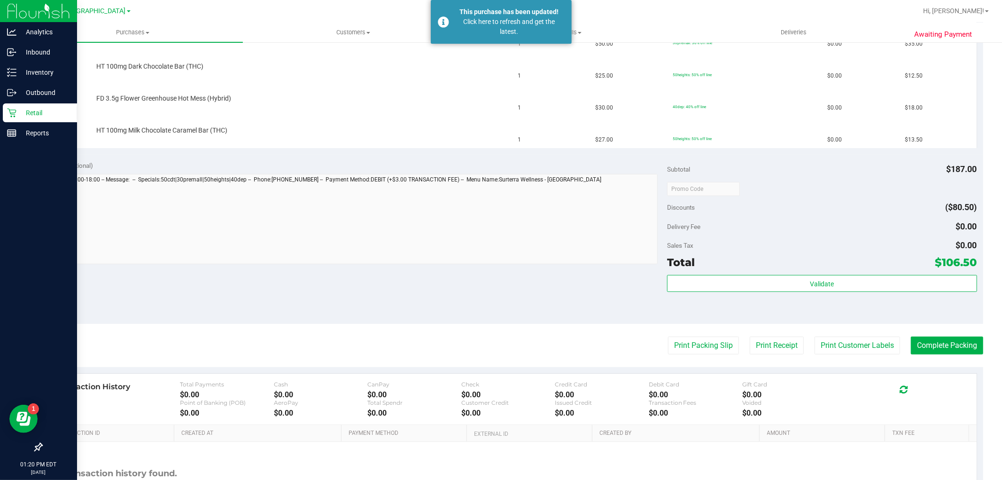
click at [10, 108] on icon at bounding box center [11, 112] width 9 height 9
